Goal: Browse casually: Explore the website without a specific task or goal

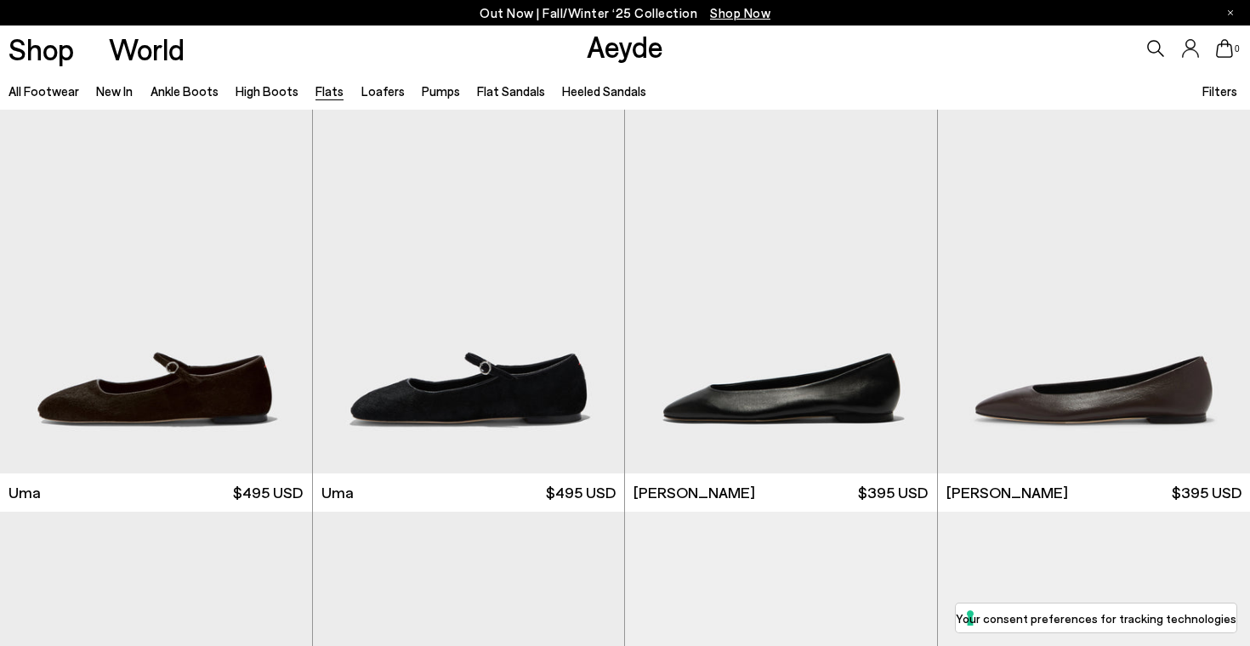
scroll to position [30, 0]
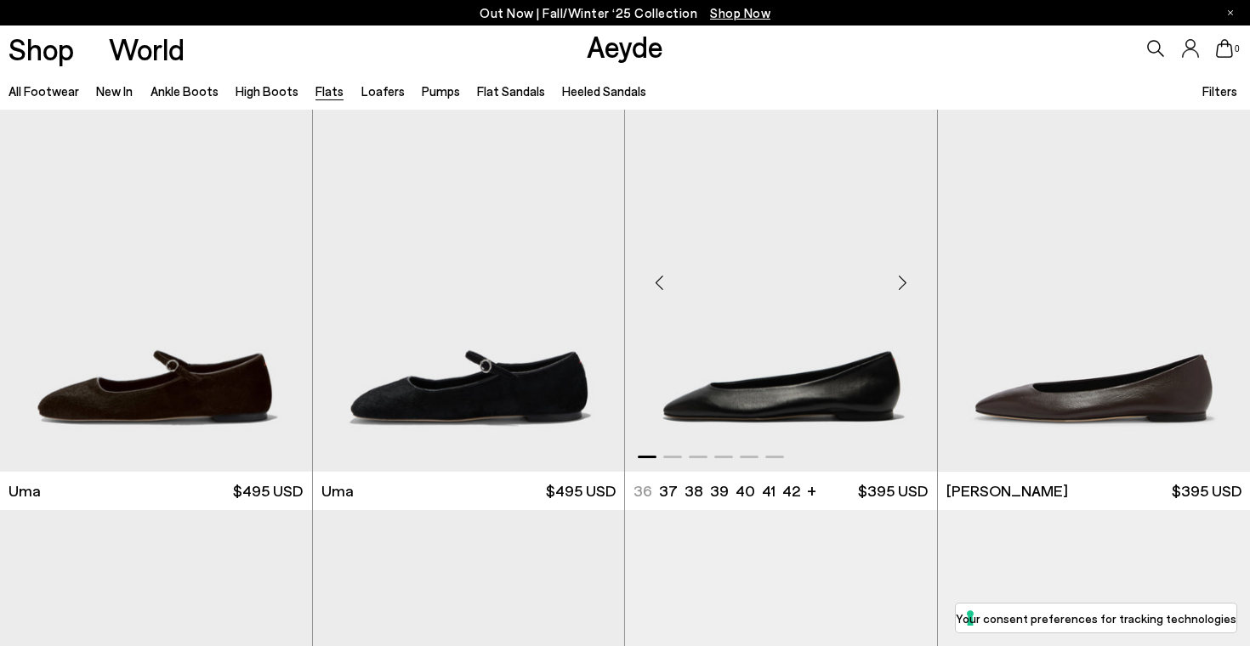
click at [710, 424] on img "1 / 6" at bounding box center [781, 276] width 312 height 392
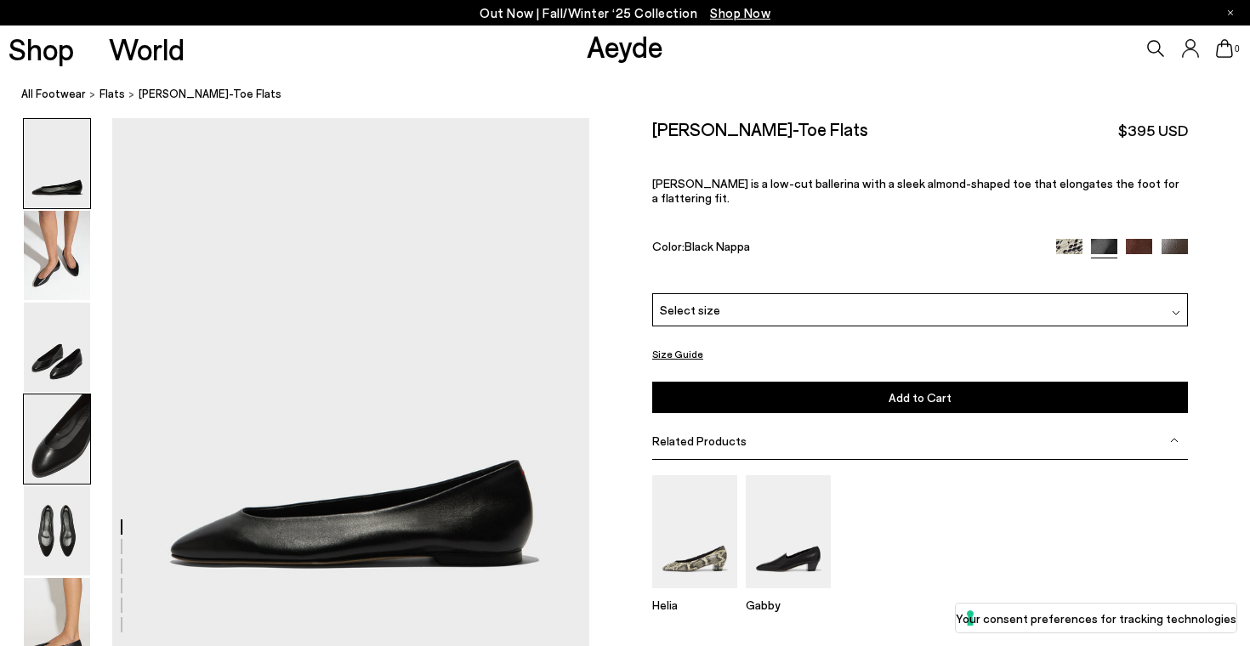
click at [59, 457] on img at bounding box center [57, 439] width 66 height 89
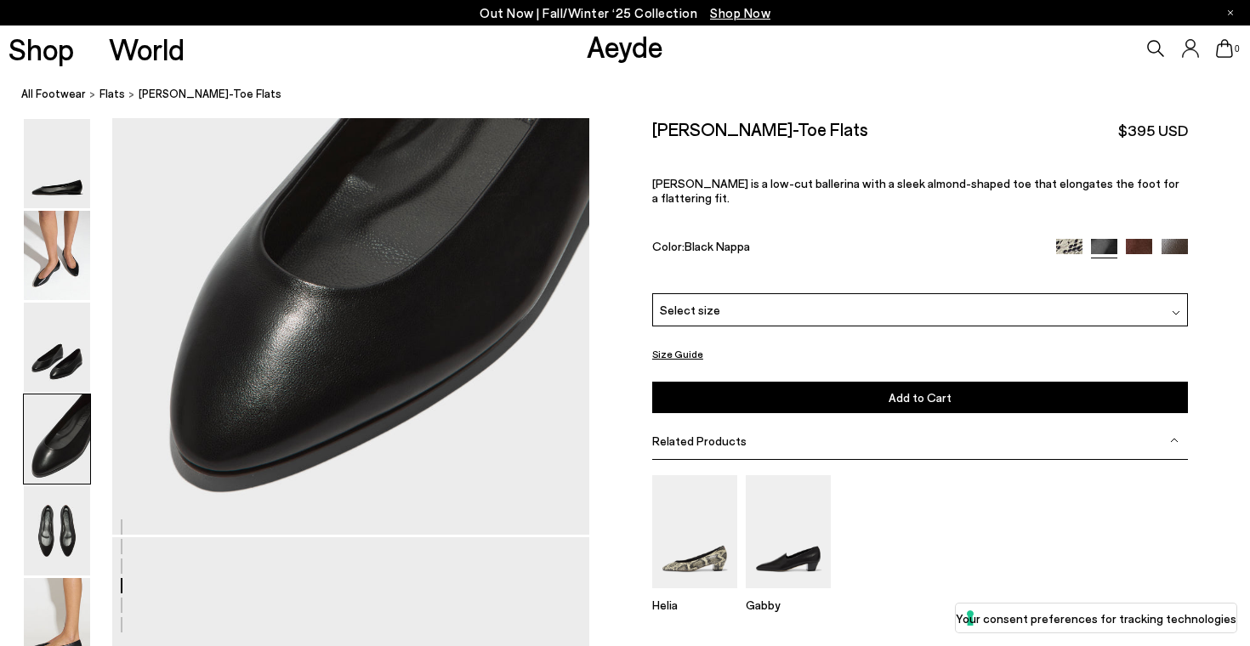
scroll to position [2030, 0]
click at [67, 537] on img at bounding box center [57, 530] width 66 height 89
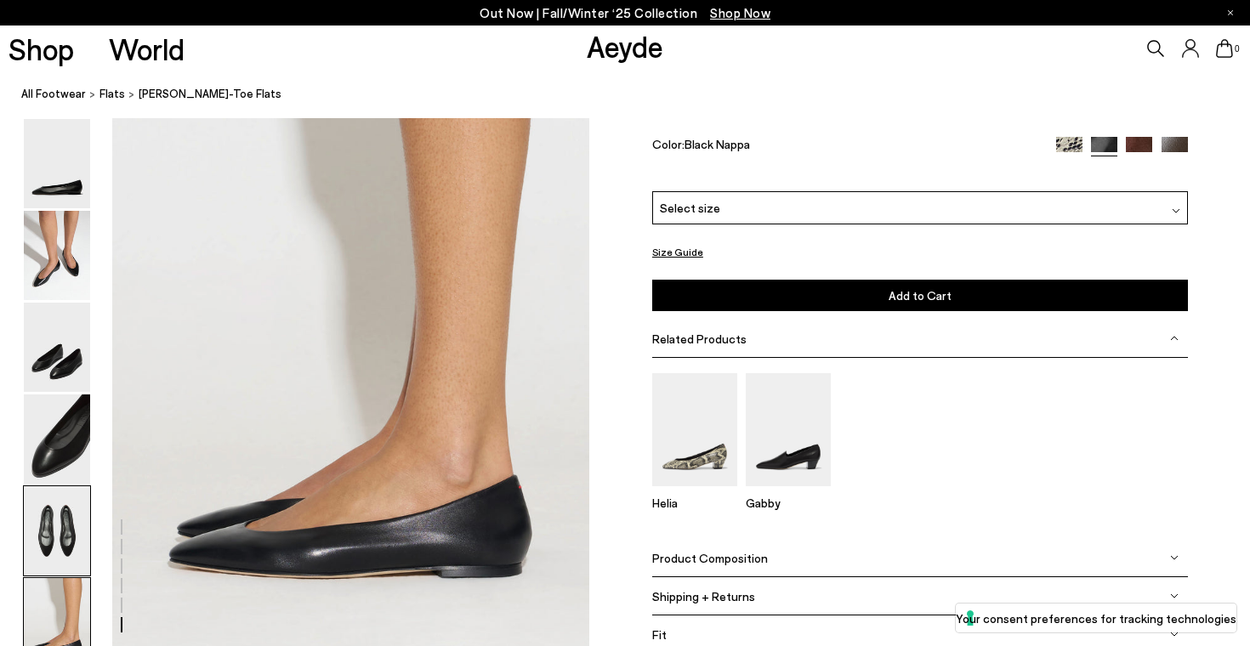
scroll to position [3169, 0]
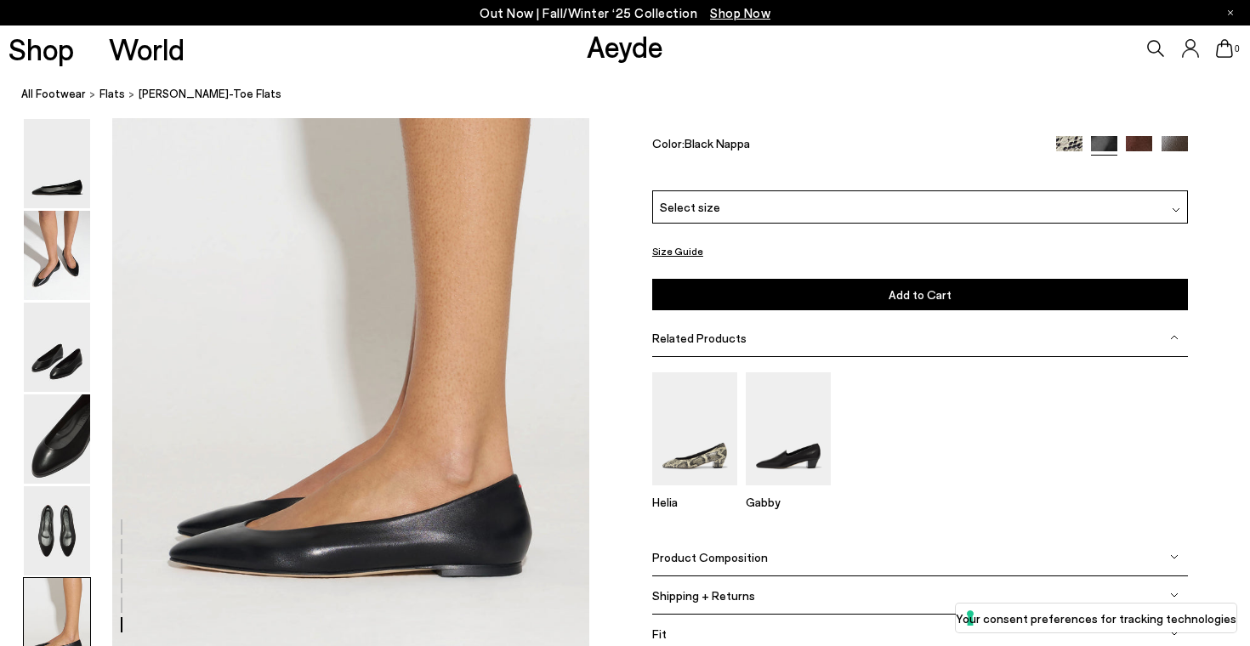
click at [1070, 138] on img at bounding box center [1069, 149] width 26 height 26
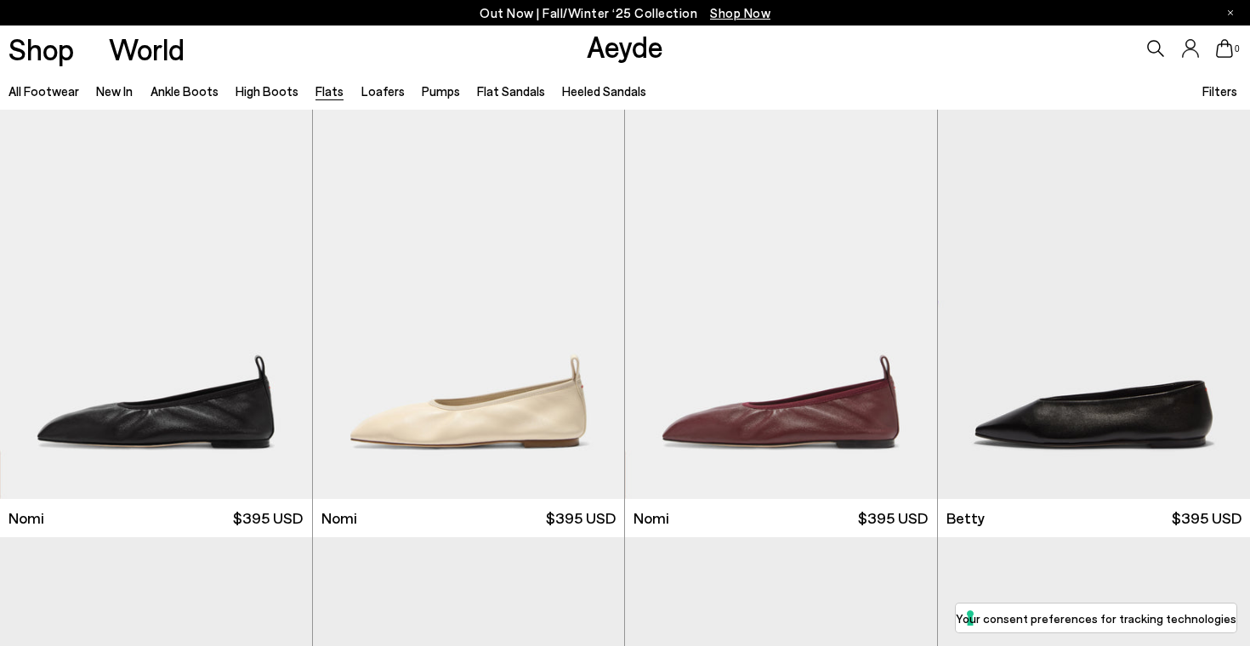
scroll to position [864, 0]
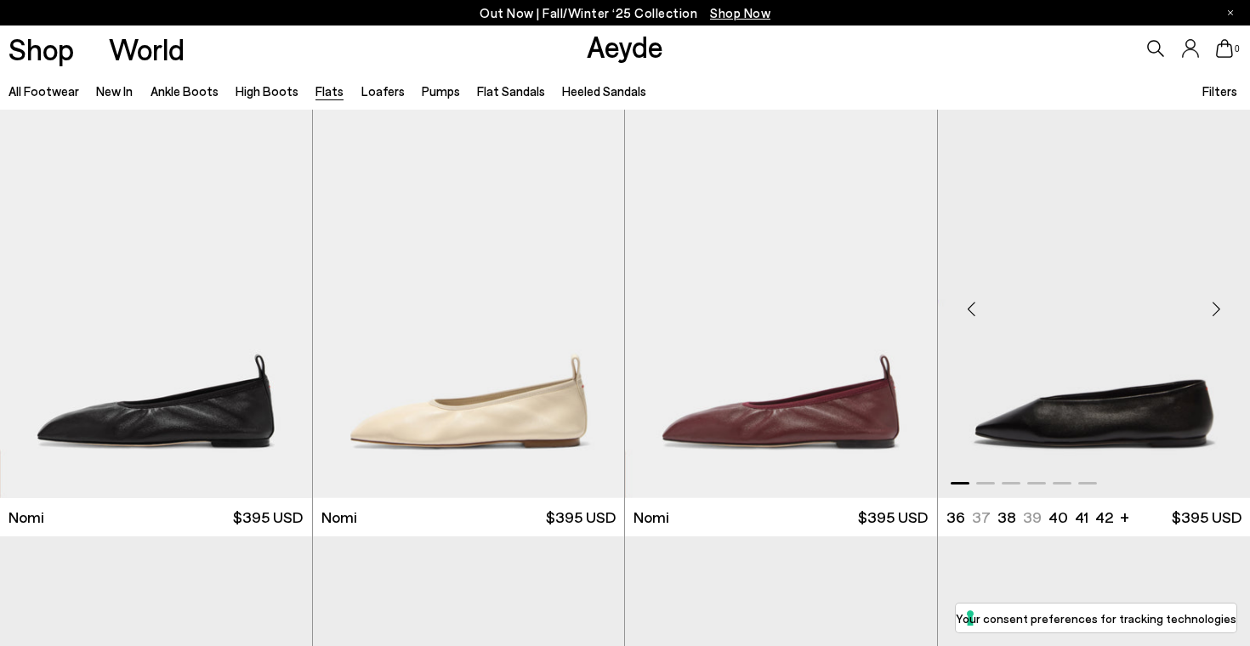
click at [1067, 421] on img "1 / 6" at bounding box center [1094, 302] width 313 height 392
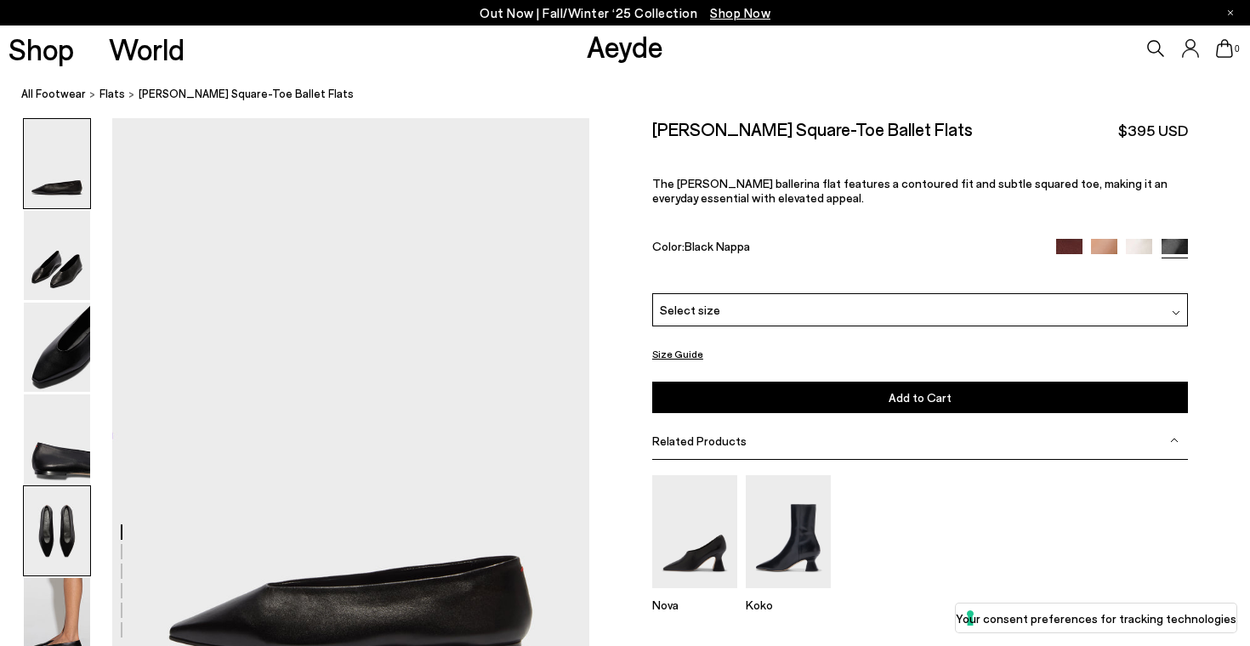
click at [65, 514] on img at bounding box center [57, 530] width 66 height 89
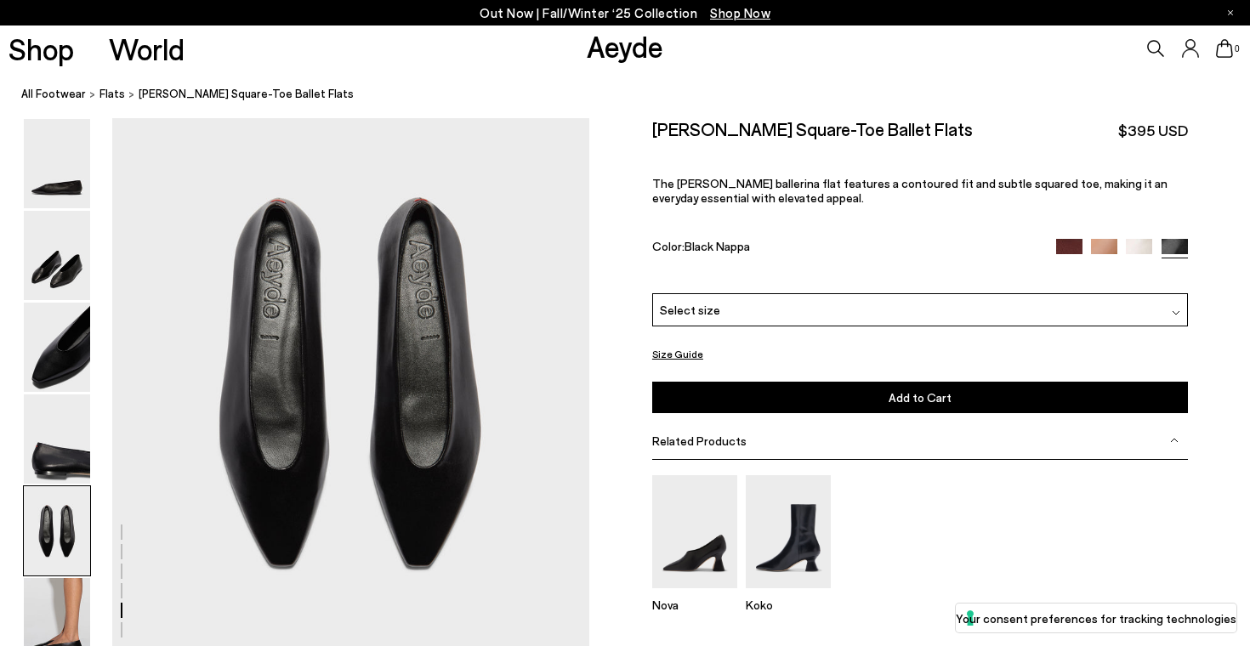
scroll to position [2610, 0]
click at [67, 599] on img at bounding box center [57, 622] width 66 height 89
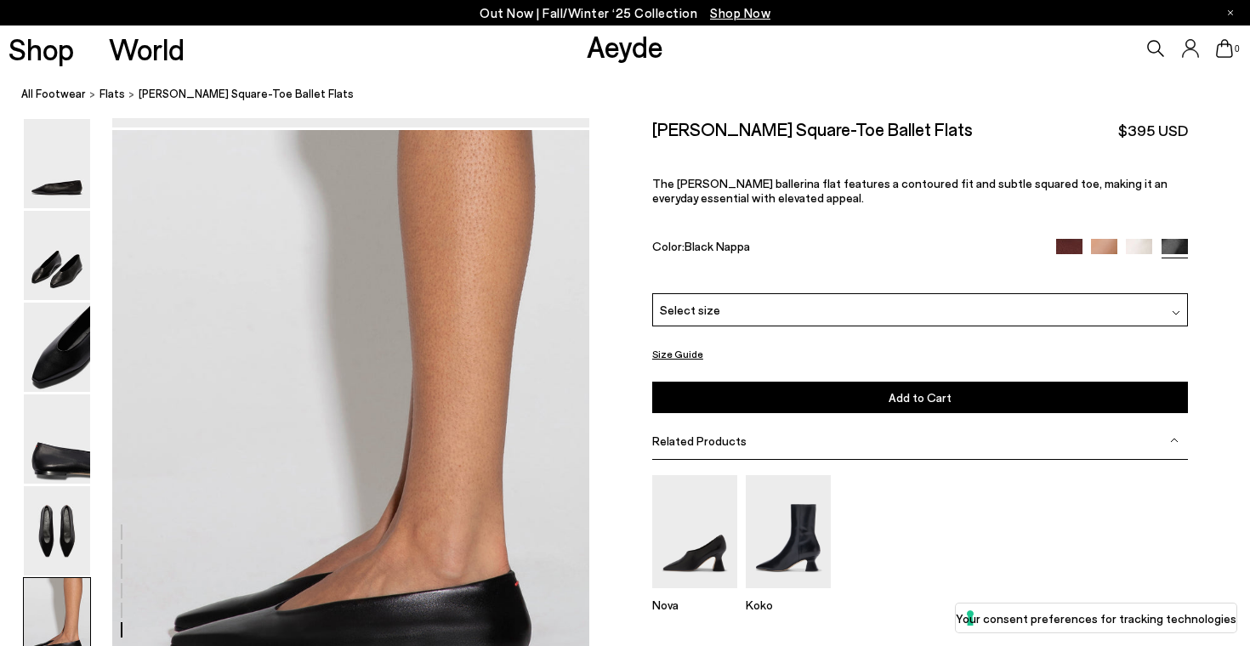
scroll to position [3313, 0]
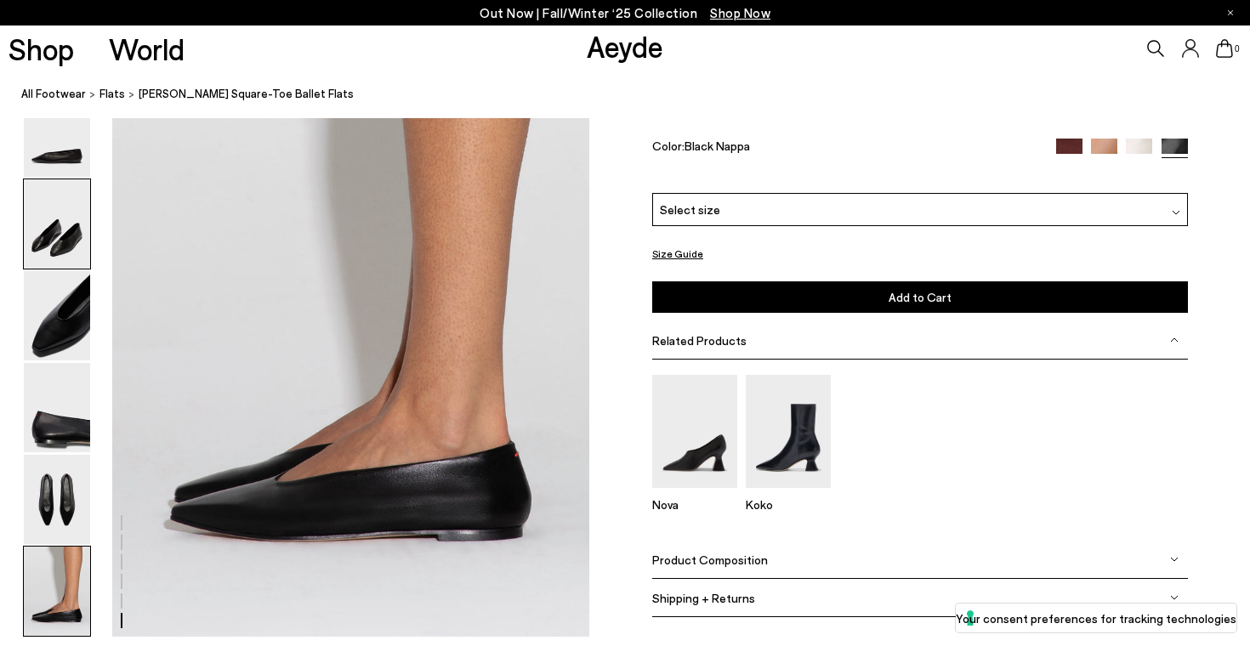
click at [60, 259] on img at bounding box center [57, 223] width 66 height 89
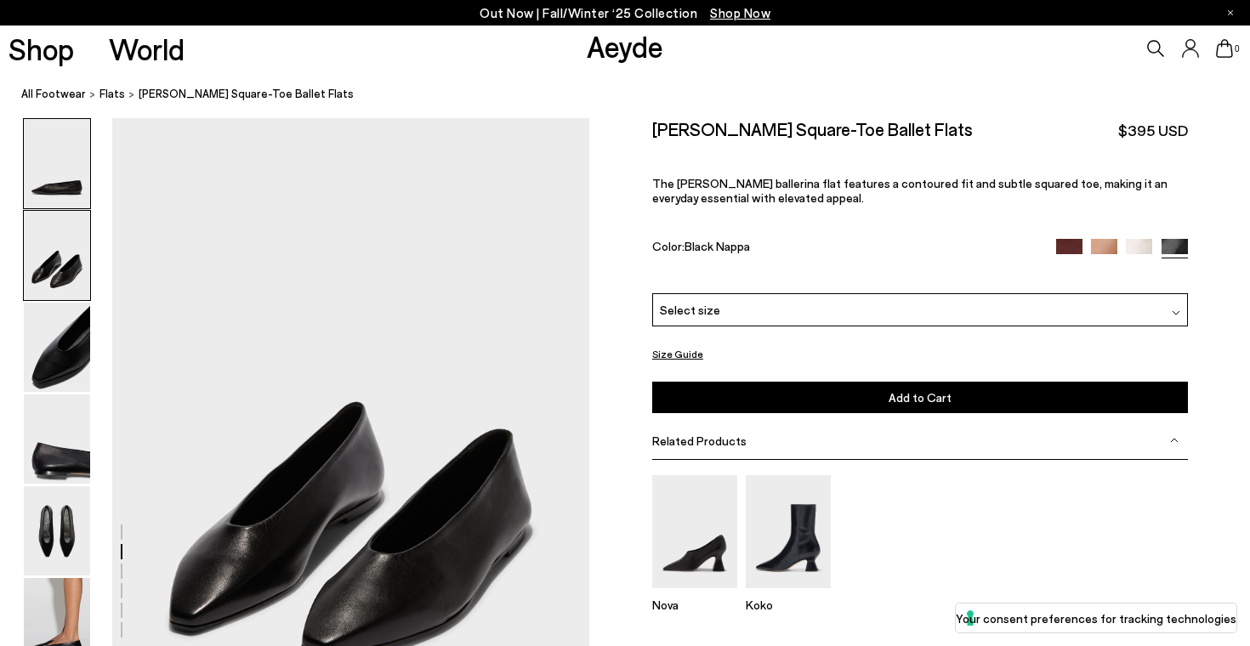
click at [64, 199] on img at bounding box center [57, 163] width 66 height 89
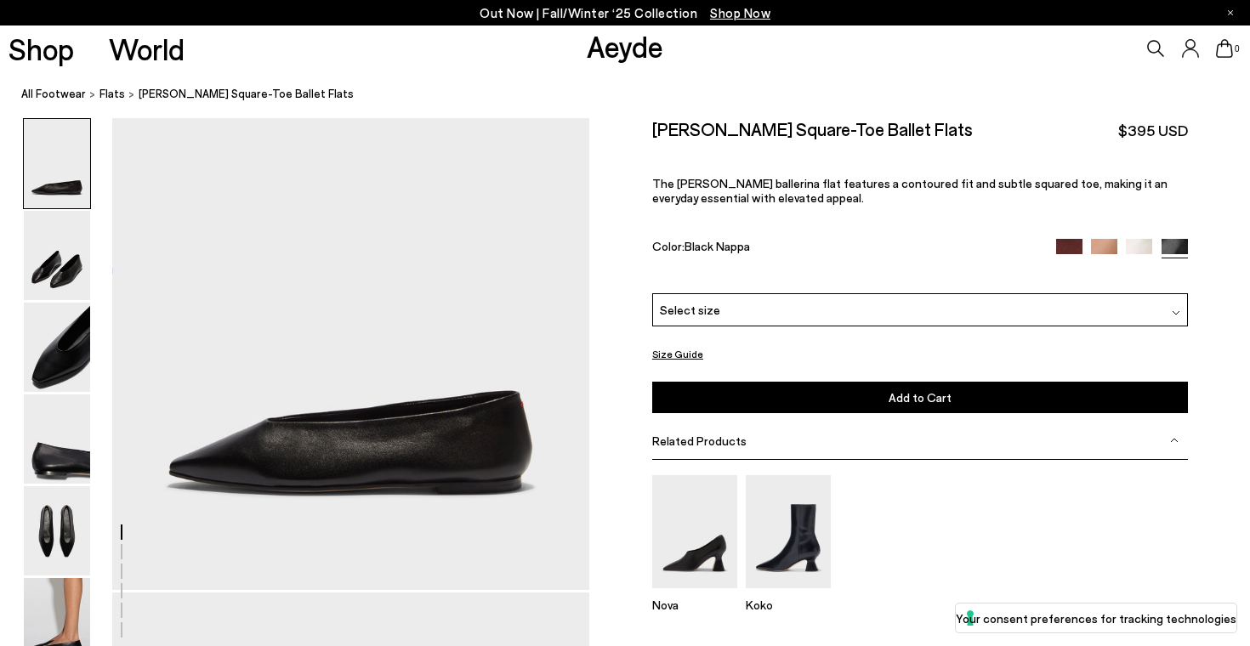
scroll to position [0, 0]
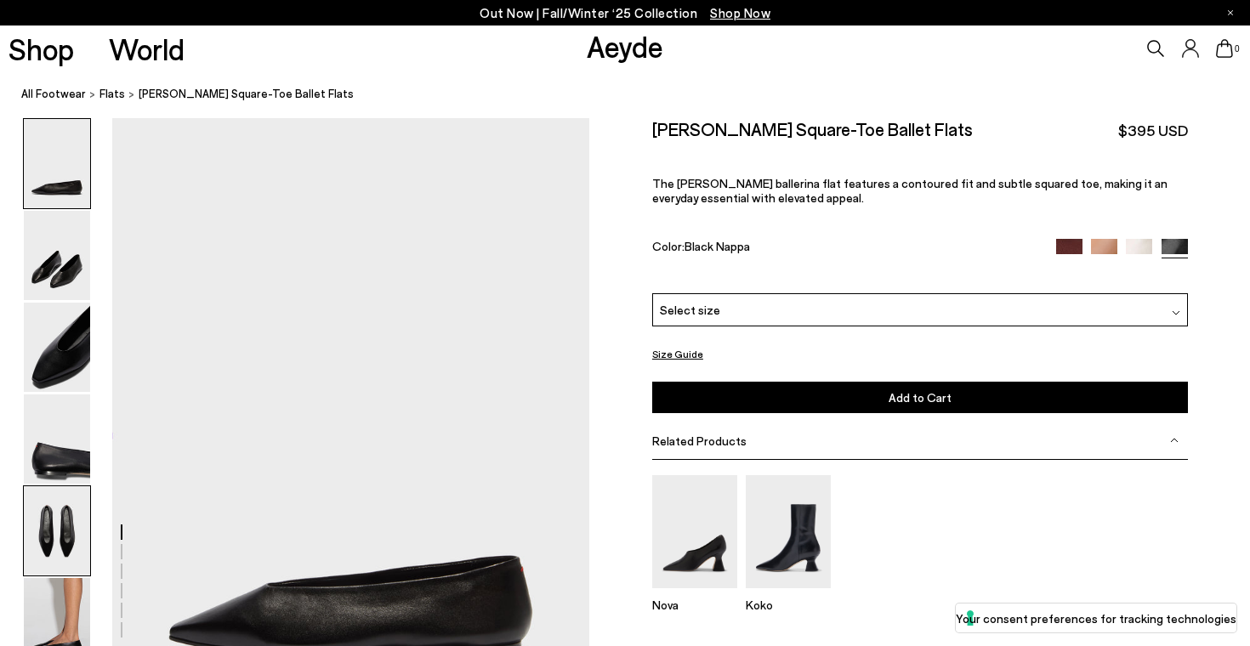
click at [65, 539] on img at bounding box center [57, 530] width 66 height 89
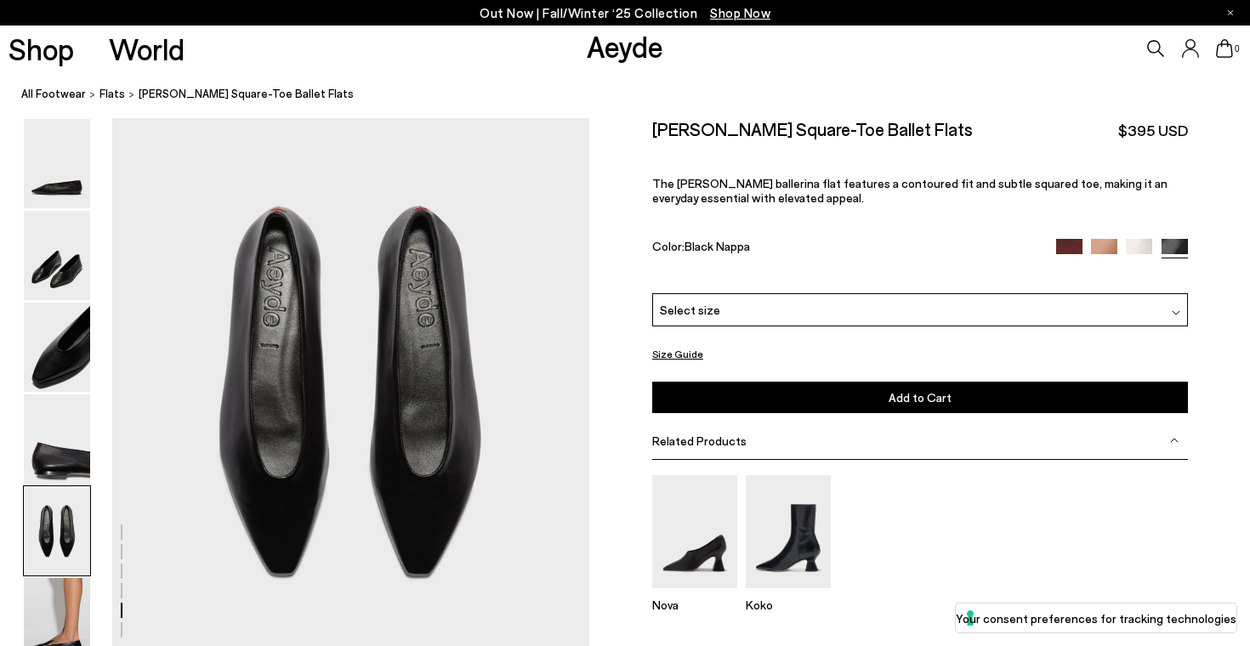
scroll to position [2609, 0]
